Goal: Transaction & Acquisition: Purchase product/service

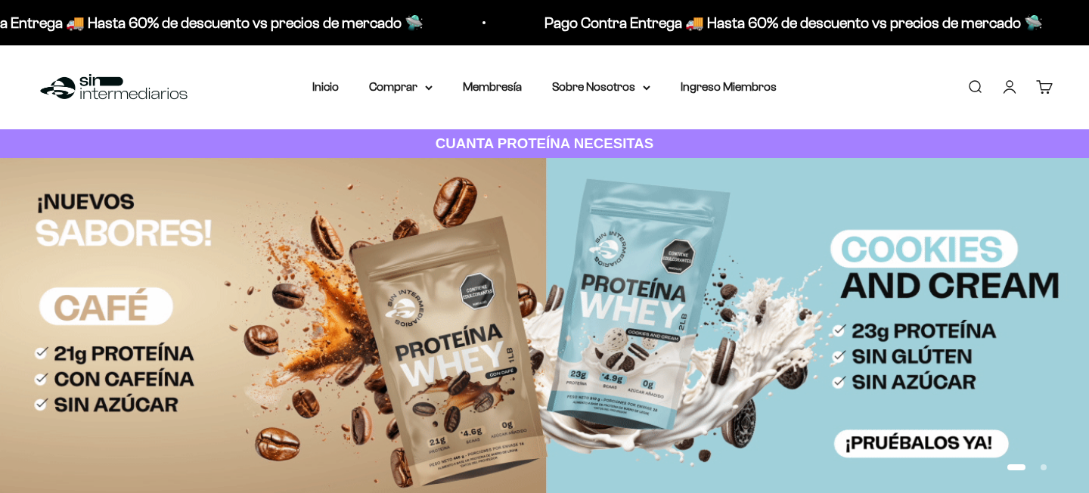
scroll to position [9348, 0]
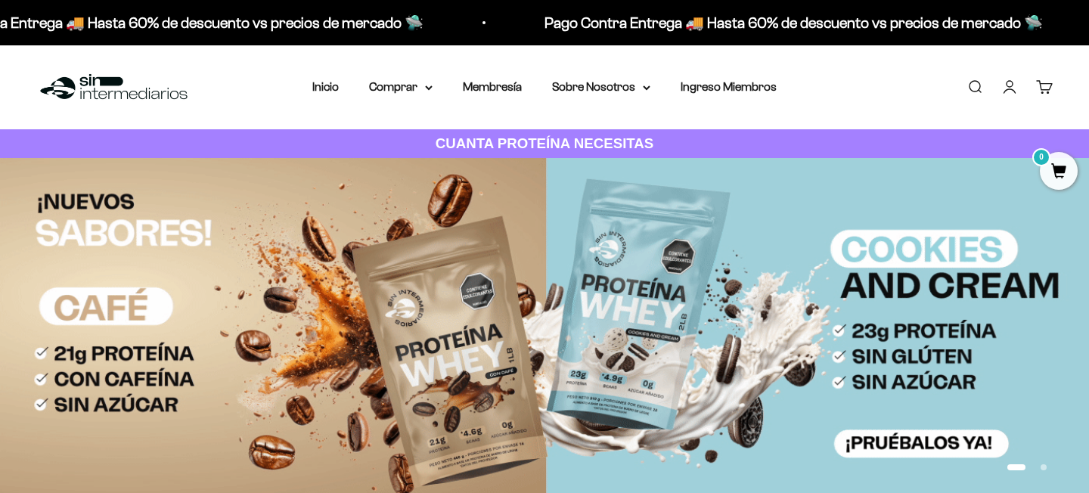
click at [1006, 91] on link "Iniciar sesión" at bounding box center [1009, 87] width 17 height 17
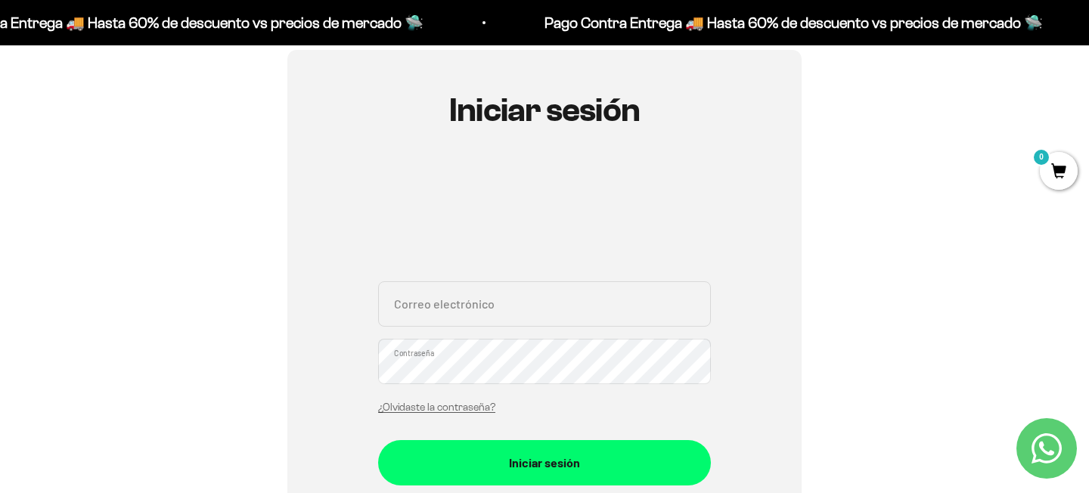
scroll to position [164, 0]
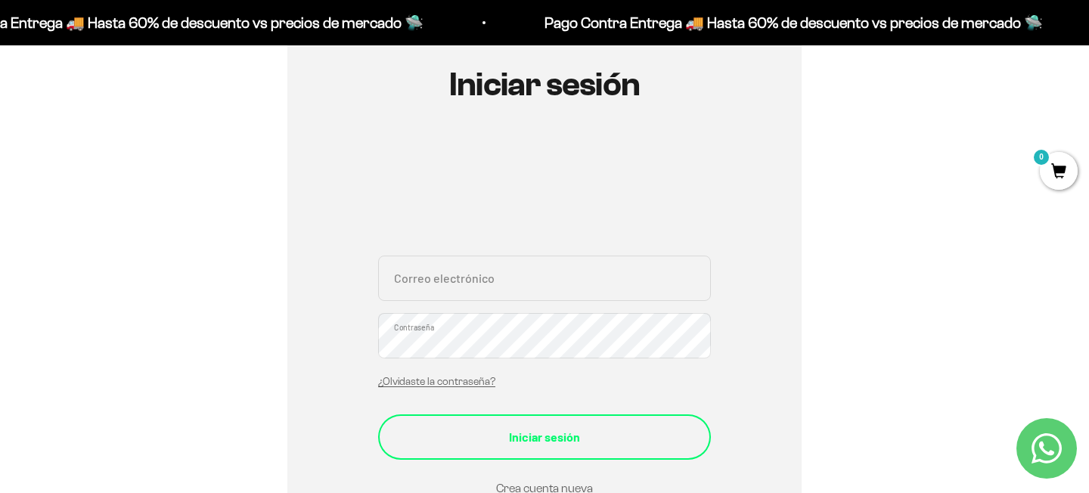
type input "[EMAIL_ADDRESS][DOMAIN_NAME]"
click at [531, 428] on div "Iniciar sesión" at bounding box center [544, 437] width 272 height 20
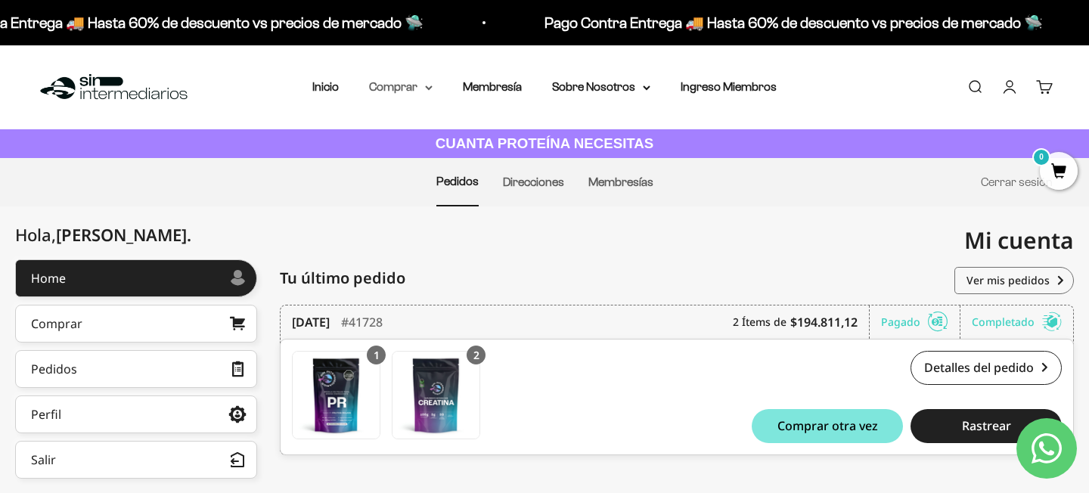
click at [404, 85] on summary "Comprar" at bounding box center [401, 87] width 64 height 20
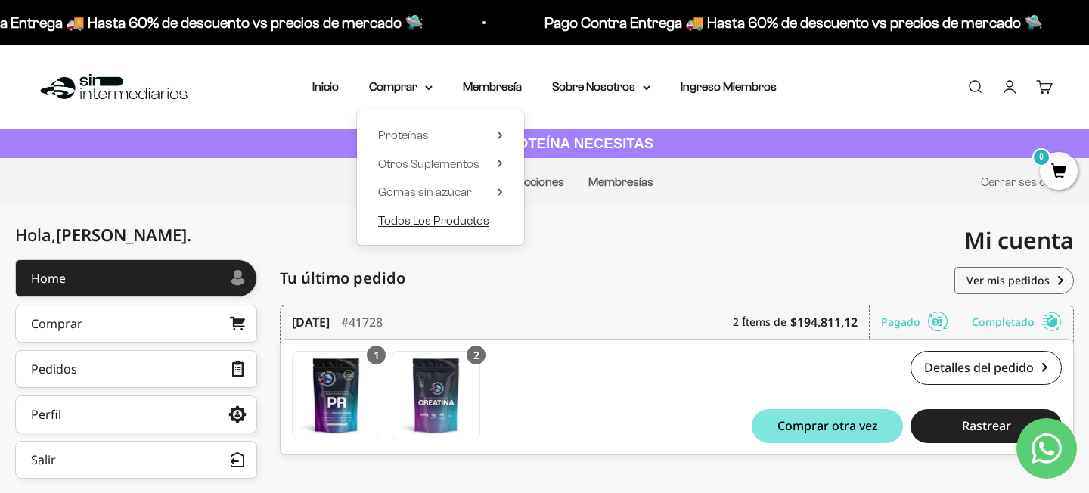
click at [478, 225] on span "Todos Los Productos" at bounding box center [433, 220] width 111 height 13
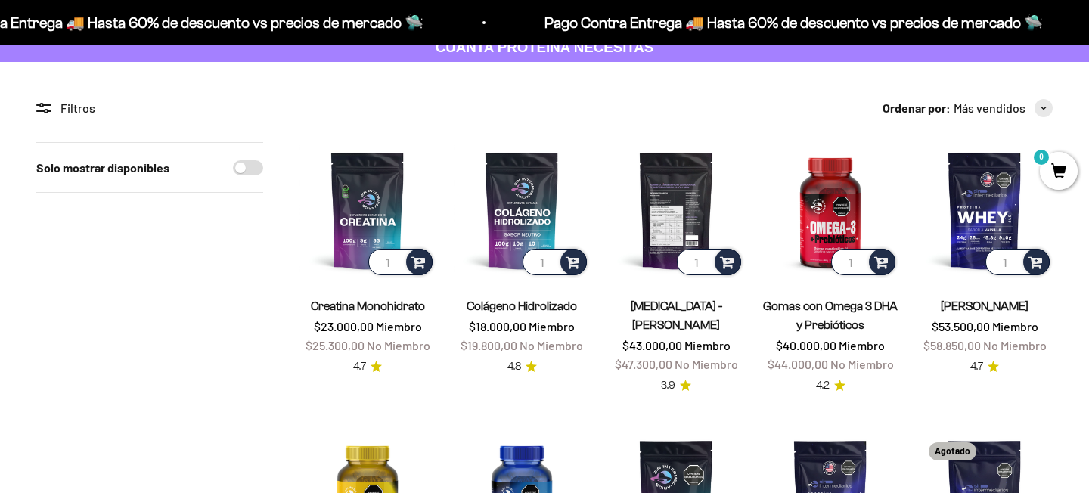
scroll to position [103, 0]
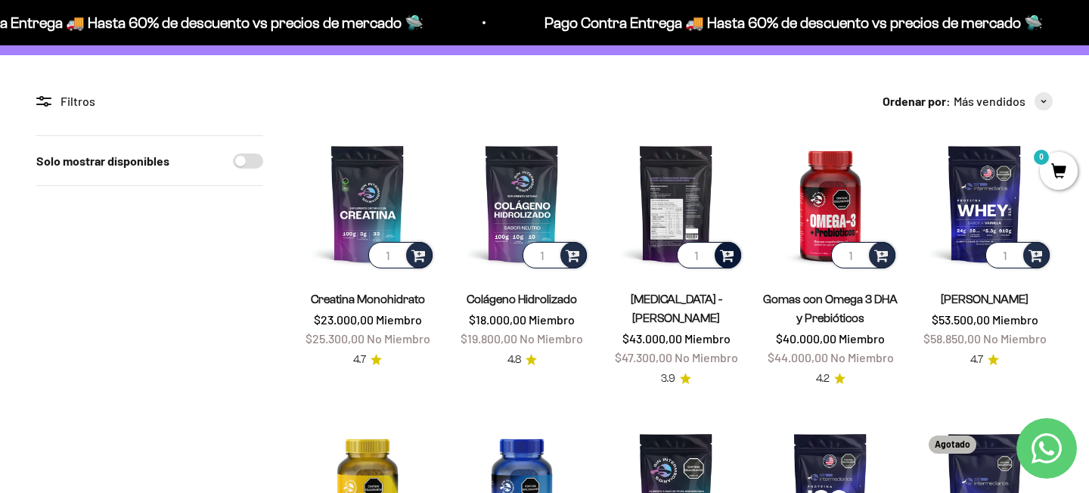
click at [719, 259] on div at bounding box center [728, 255] width 26 height 26
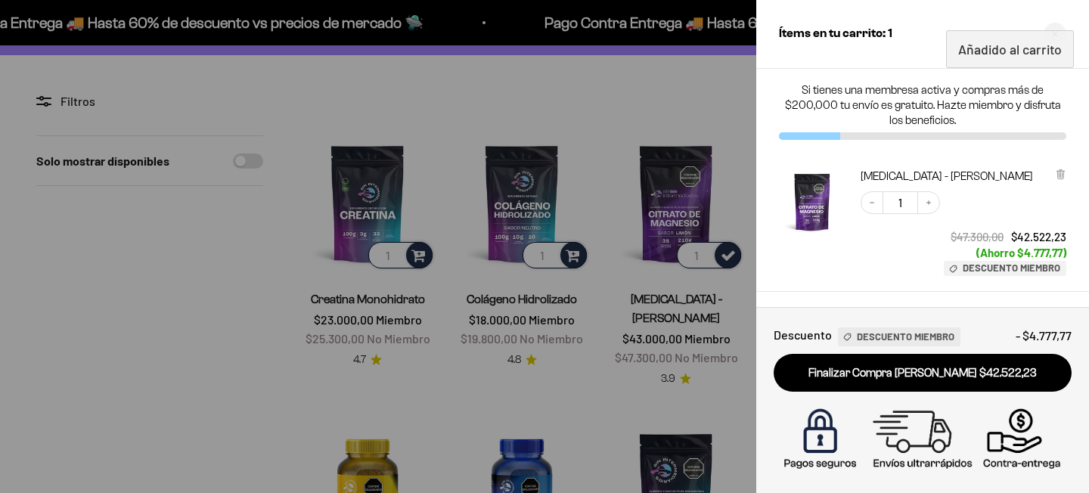
click at [665, 95] on div at bounding box center [544, 246] width 1089 height 493
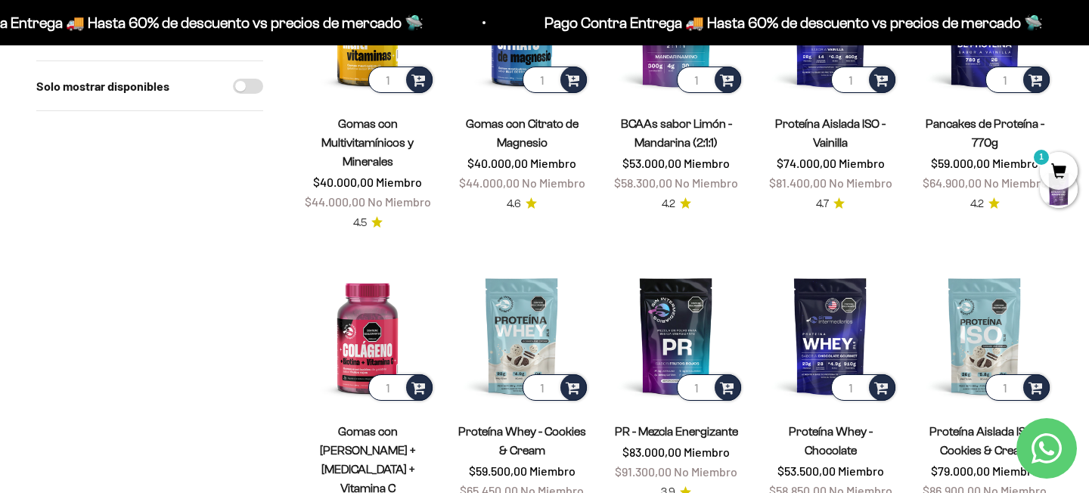
scroll to position [570, 0]
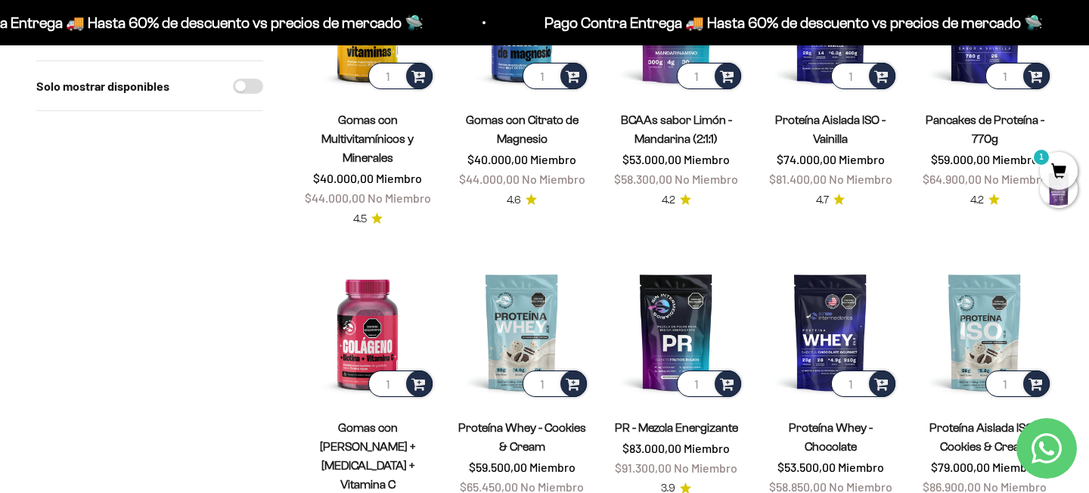
click at [442, 310] on product-list "1 Creatina Monohidrato $23.000,00 Miembro $25.300,00 No Miembro 4.7 1 Colágeno …" at bounding box center [675, 399] width 753 height 1463
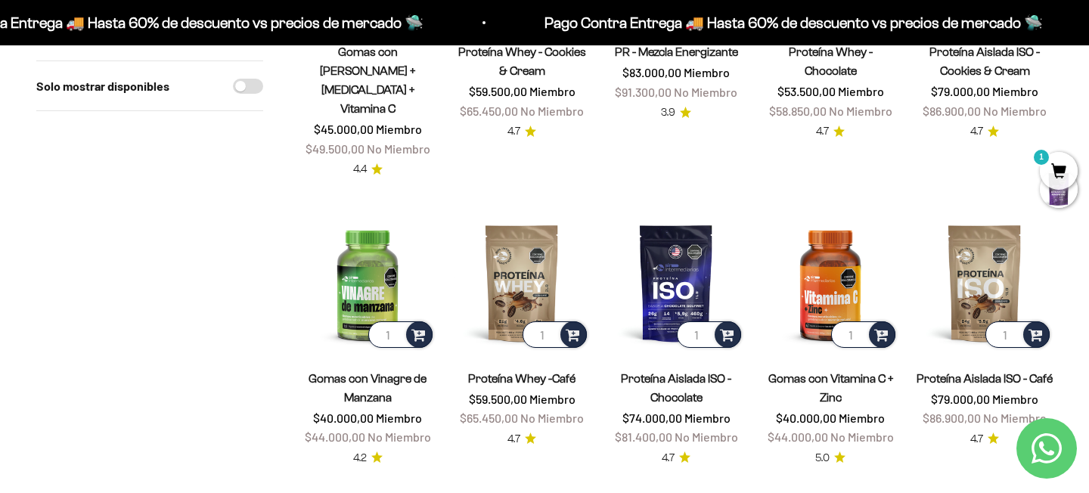
scroll to position [963, 0]
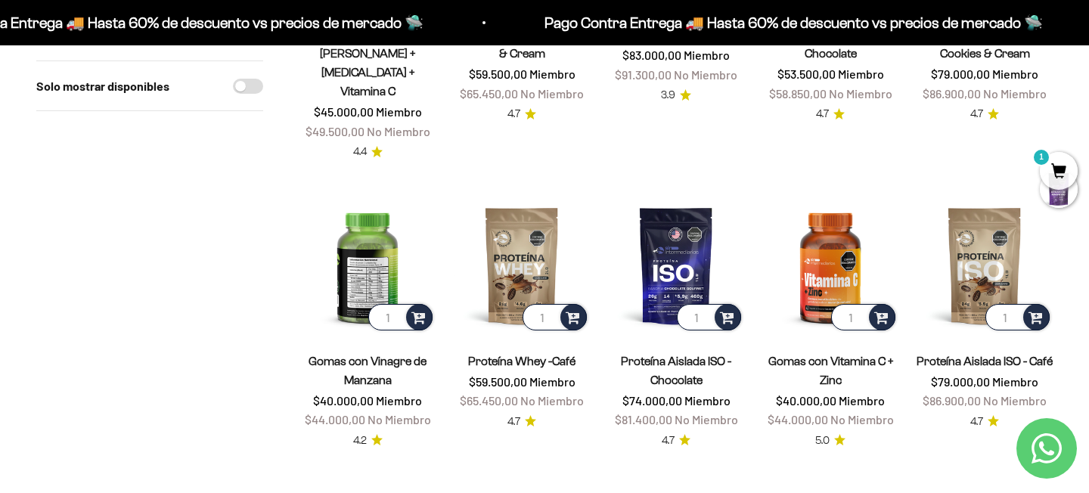
click at [374, 222] on img at bounding box center [367, 265] width 136 height 136
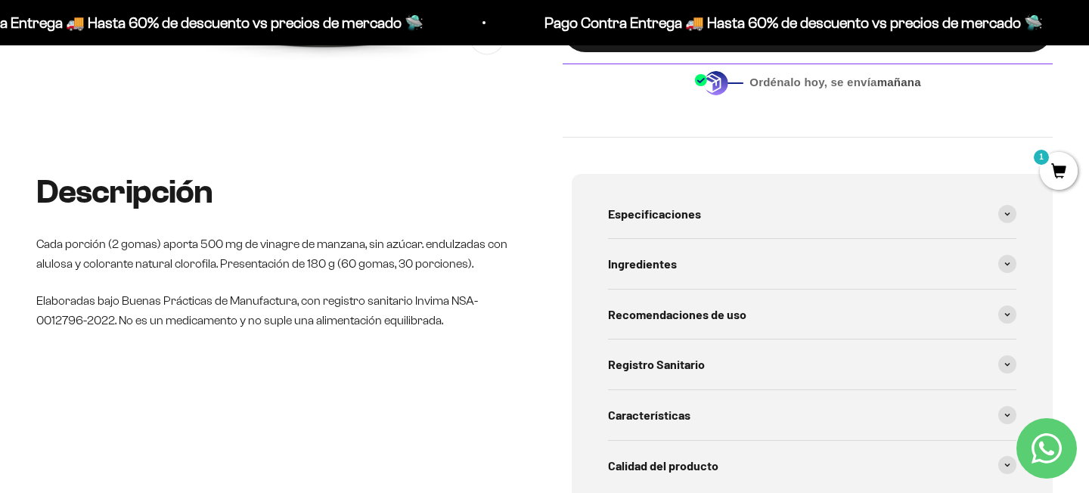
scroll to position [526, 0]
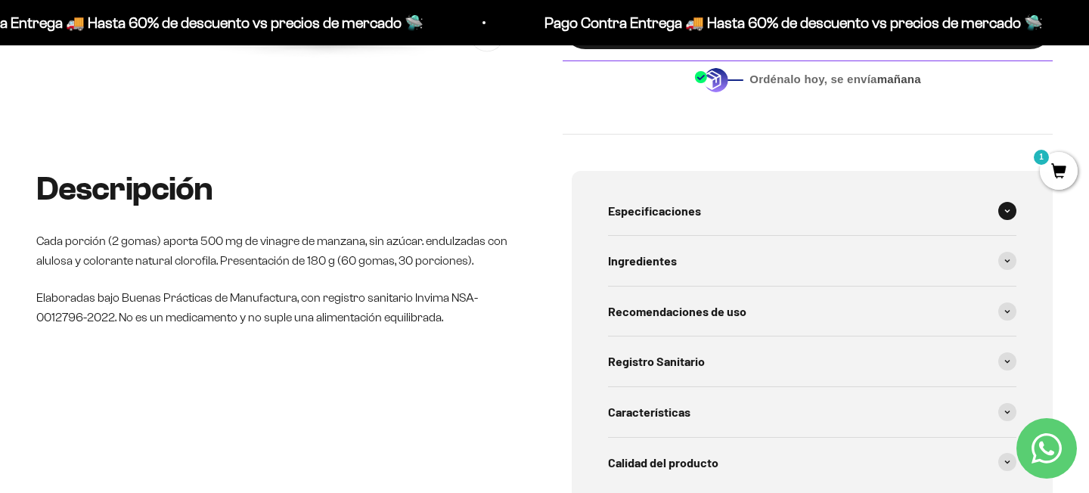
click at [660, 209] on span "Especificaciones" at bounding box center [654, 211] width 93 height 20
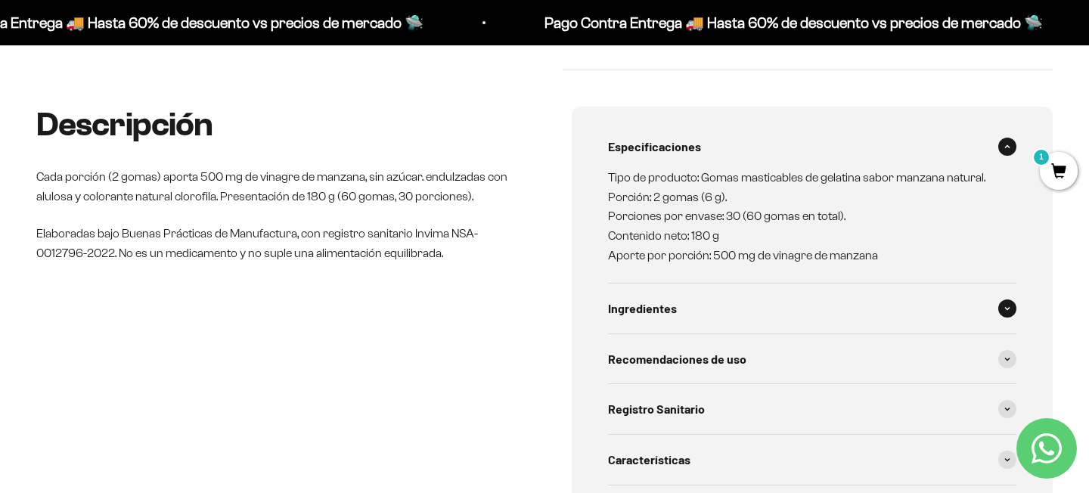
click at [657, 308] on span "Ingredientes" at bounding box center [642, 309] width 69 height 20
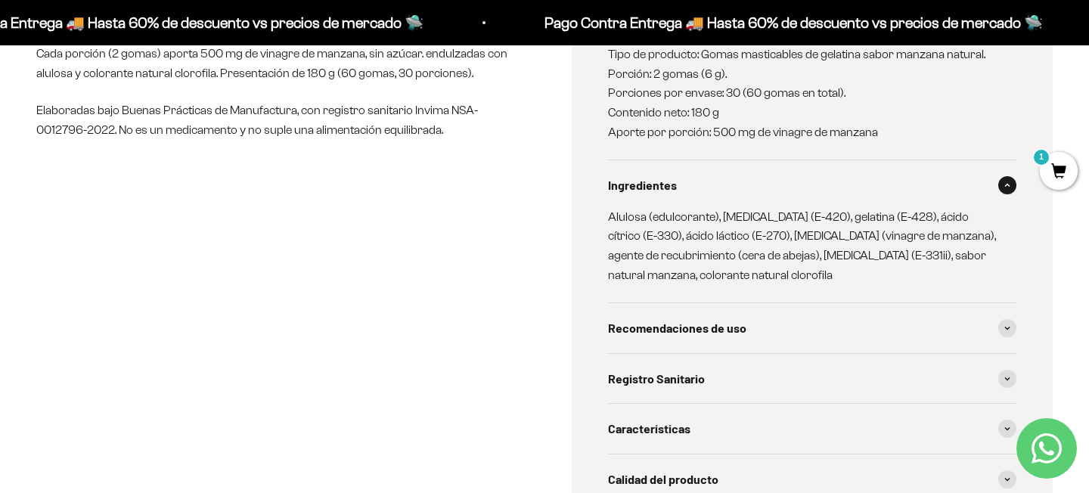
scroll to position [716, 0]
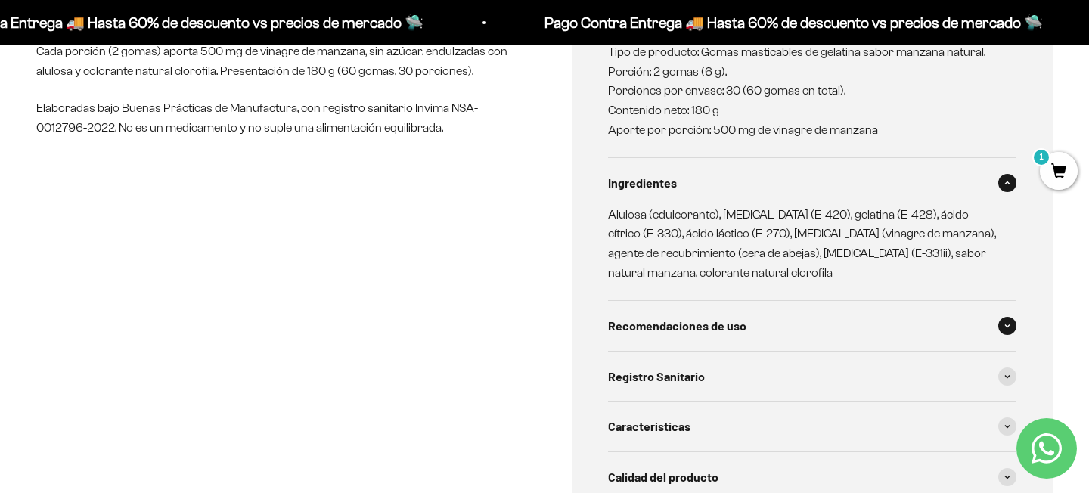
click at [724, 331] on span "Recomendaciones de uso" at bounding box center [677, 326] width 138 height 20
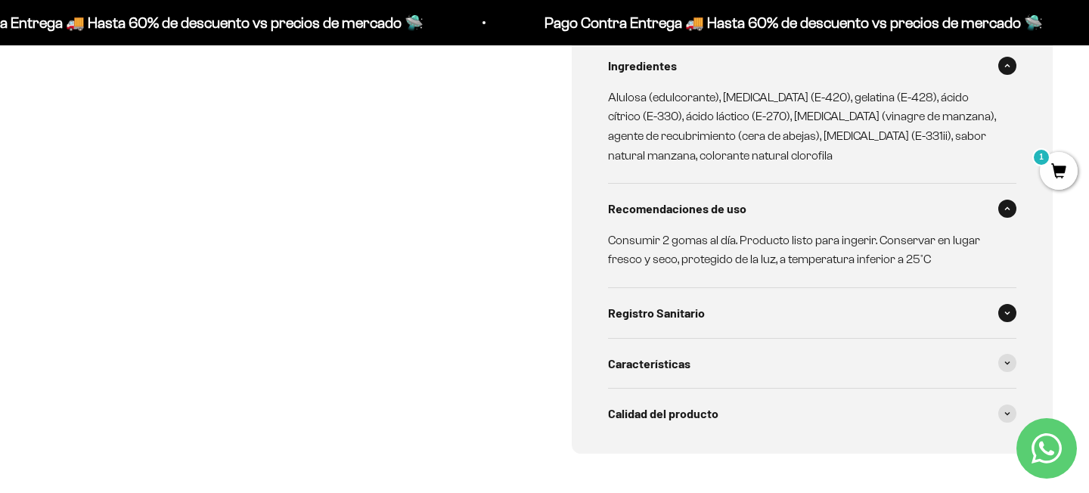
scroll to position [845, 0]
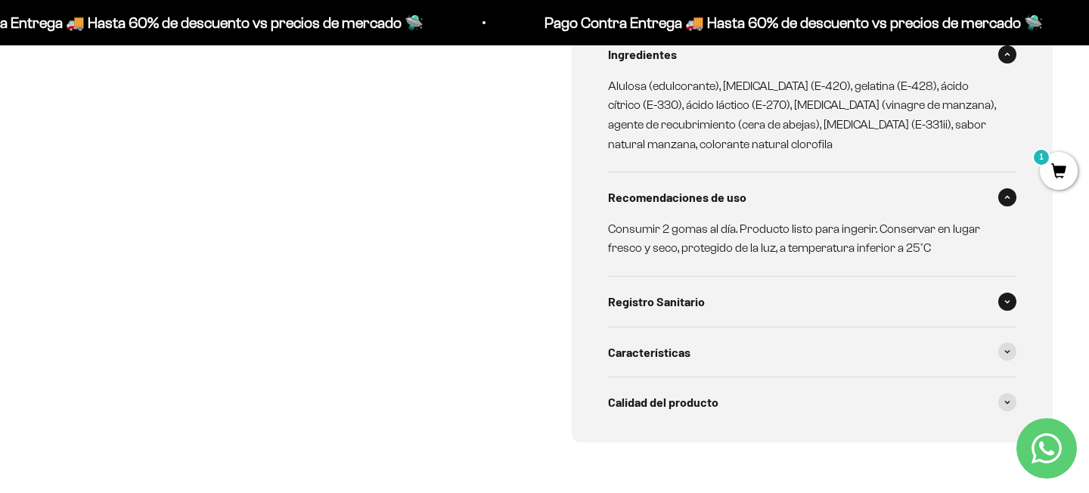
click at [702, 315] on div "Registro Sanitario" at bounding box center [812, 302] width 408 height 50
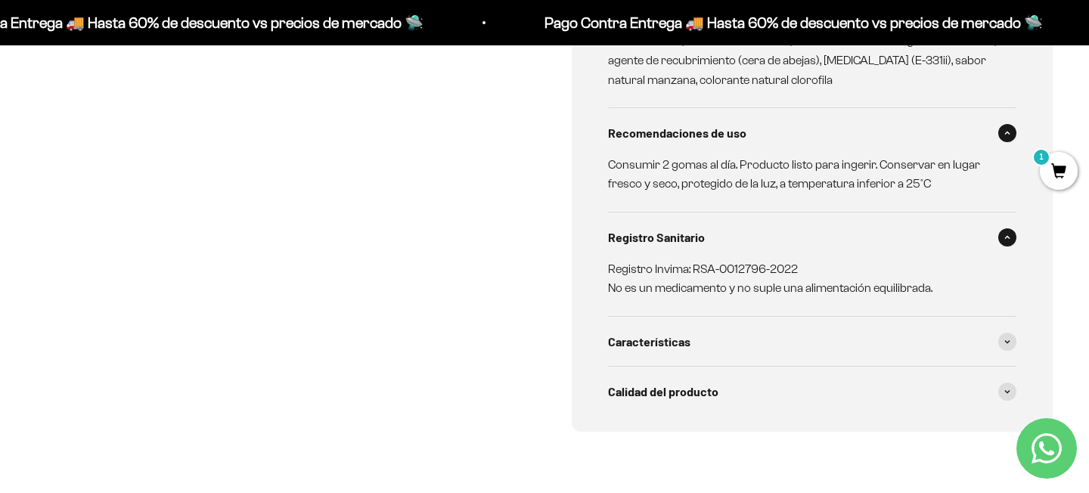
scroll to position [910, 0]
click at [669, 343] on span "Características" at bounding box center [649, 340] width 82 height 20
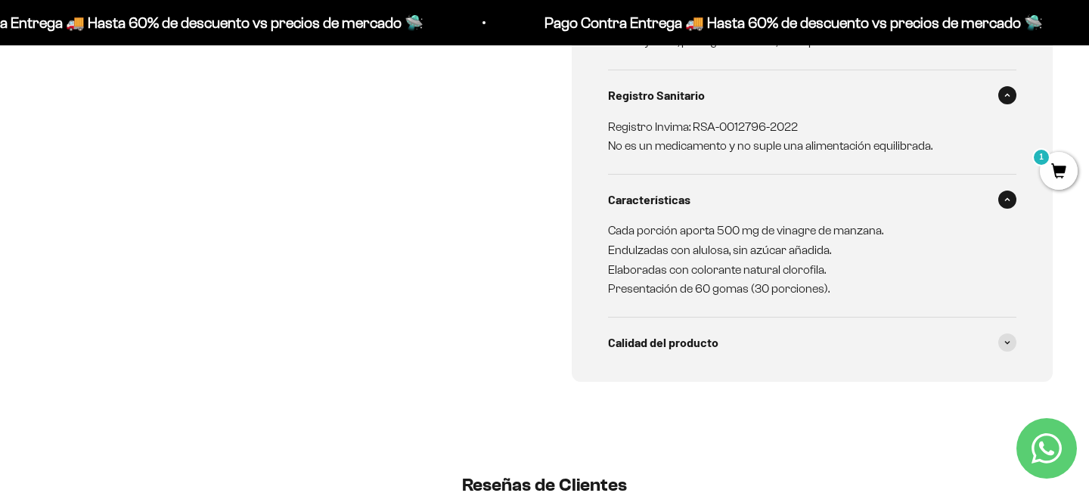
scroll to position [1056, 0]
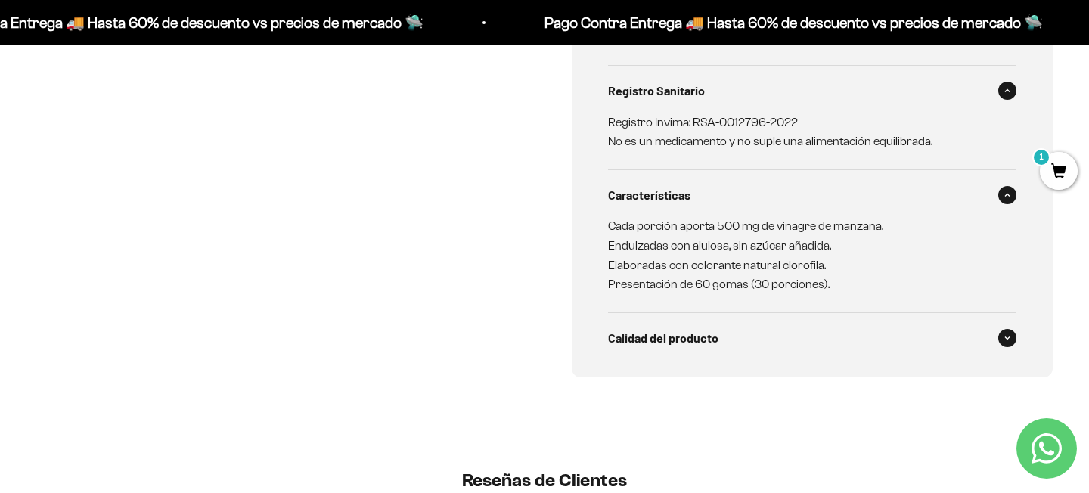
click at [699, 343] on span "Calidad del producto" at bounding box center [663, 338] width 110 height 20
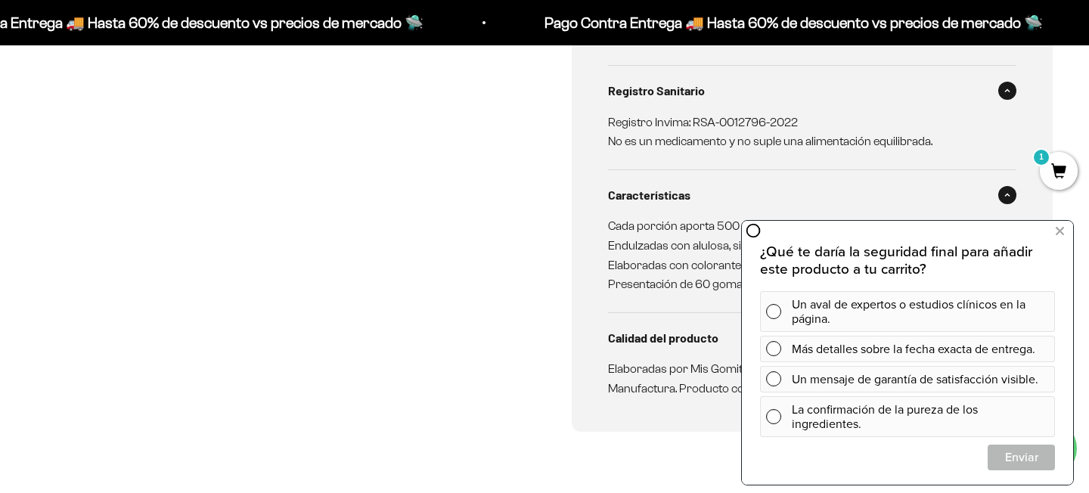
click at [513, 358] on div "Descripción Cada porción (2 gomas) aporta 500 mg de vinagre de manzana, sin azú…" at bounding box center [276, 37] width 481 height 790
click at [1059, 231] on icon at bounding box center [1060, 232] width 8 height 20
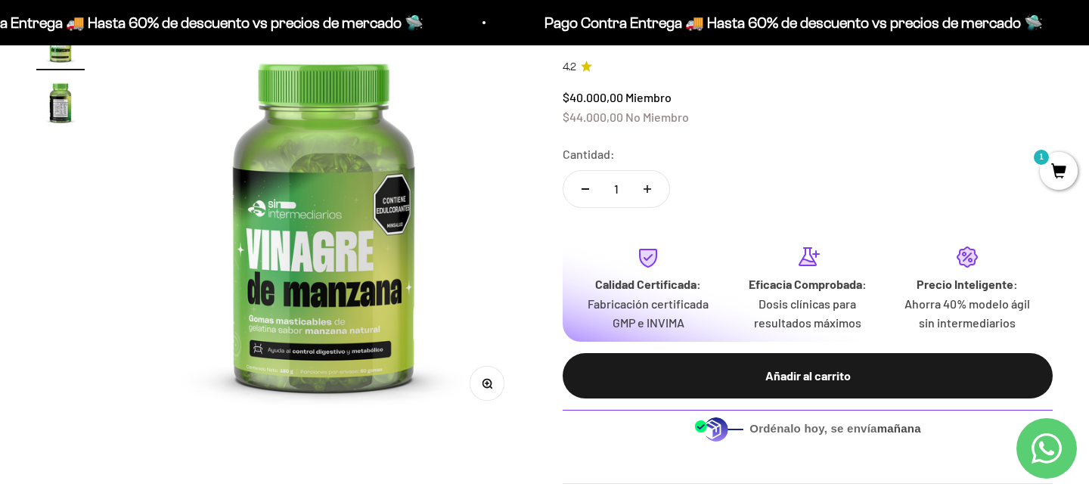
scroll to position [196, 0]
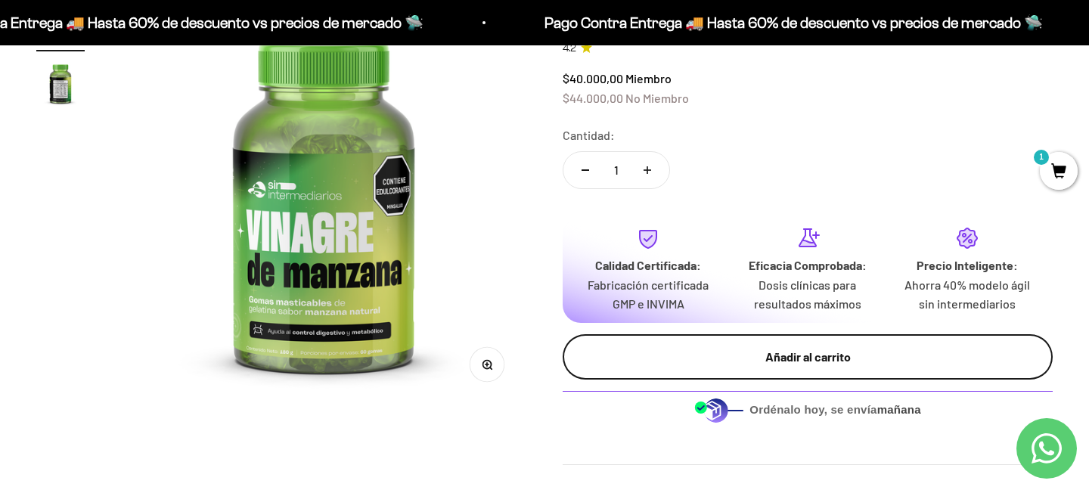
click at [802, 357] on div "Añadir al carrito" at bounding box center [807, 357] width 429 height 20
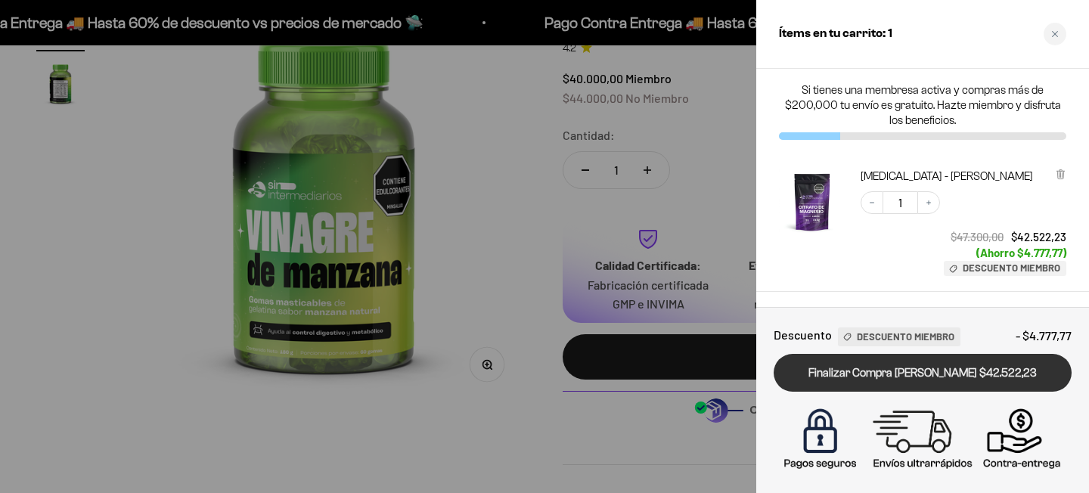
click at [891, 370] on link "Finalizar Compra Segura $42.522,23" at bounding box center [922, 373] width 298 height 39
